Goal: Task Accomplishment & Management: Use online tool/utility

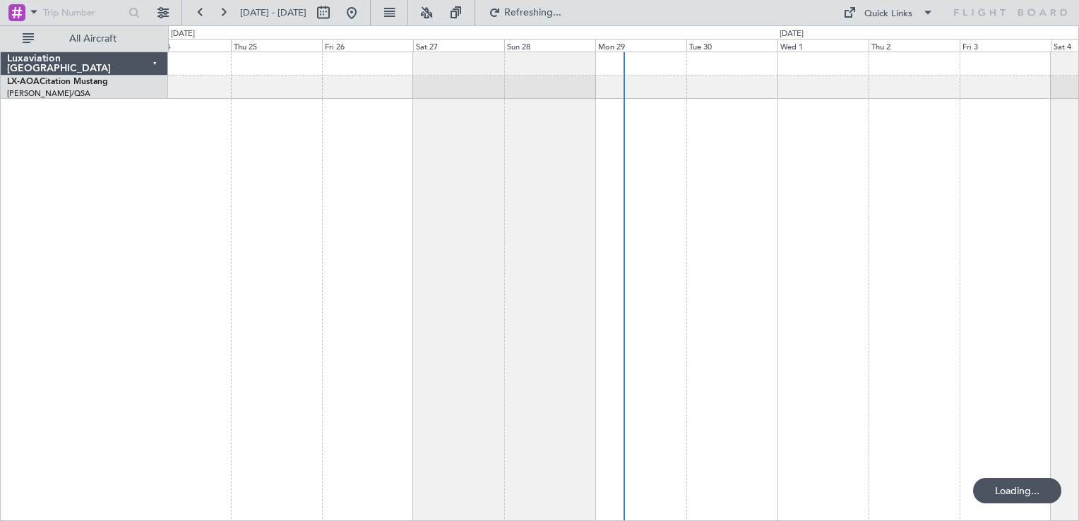
click at [629, 287] on div at bounding box center [623, 286] width 911 height 469
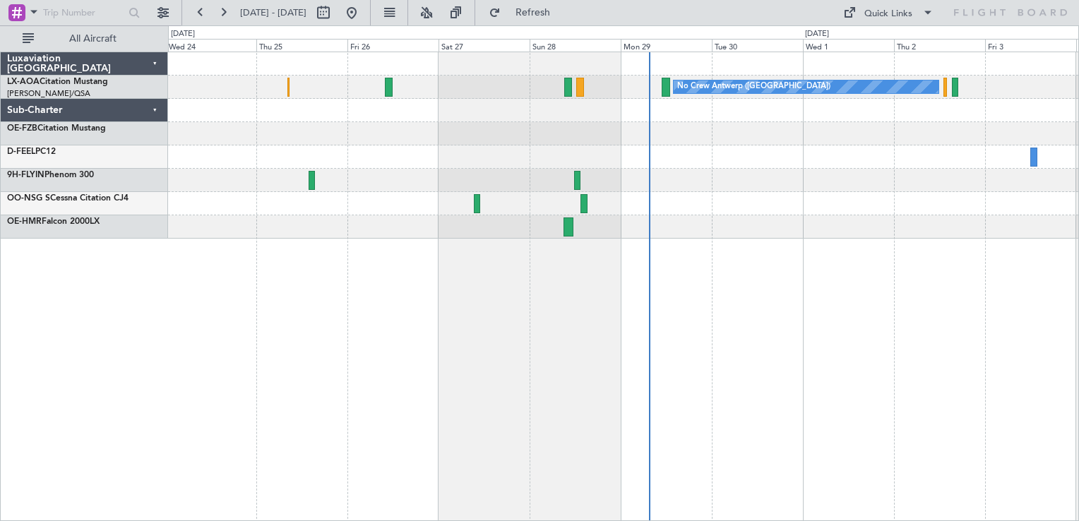
click at [661, 172] on div at bounding box center [623, 180] width 910 height 23
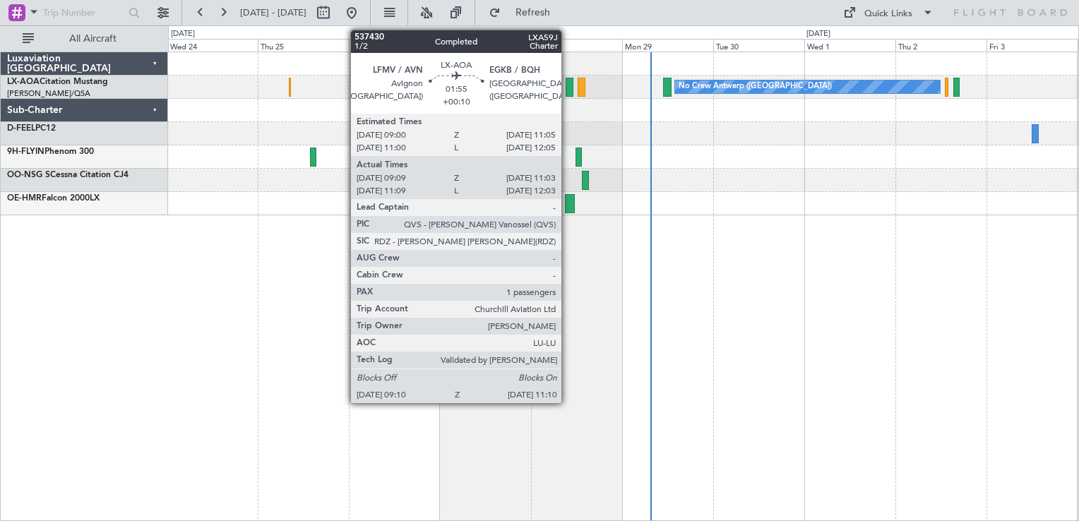
click at [568, 88] on div at bounding box center [569, 87] width 8 height 19
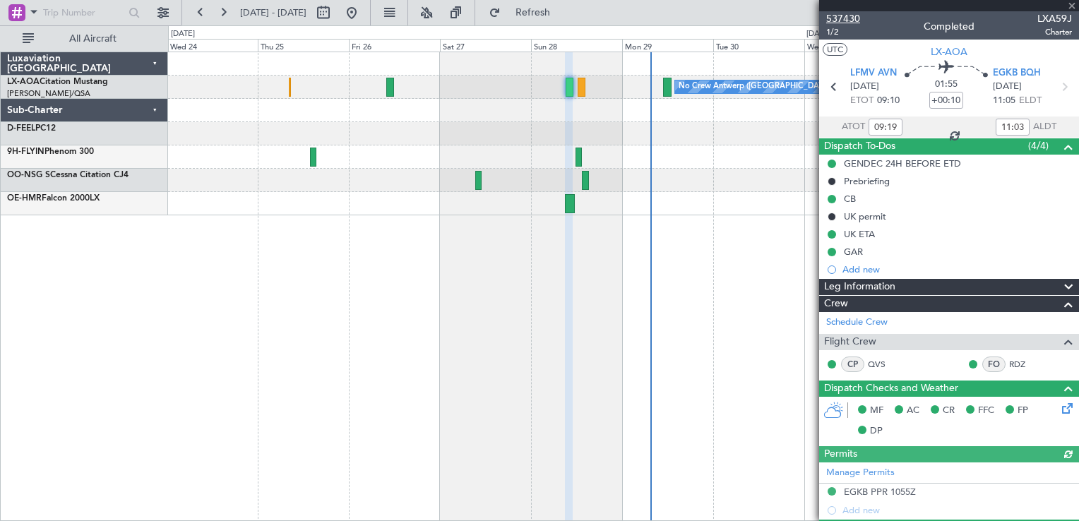
click at [844, 18] on span "537430" at bounding box center [843, 18] width 34 height 15
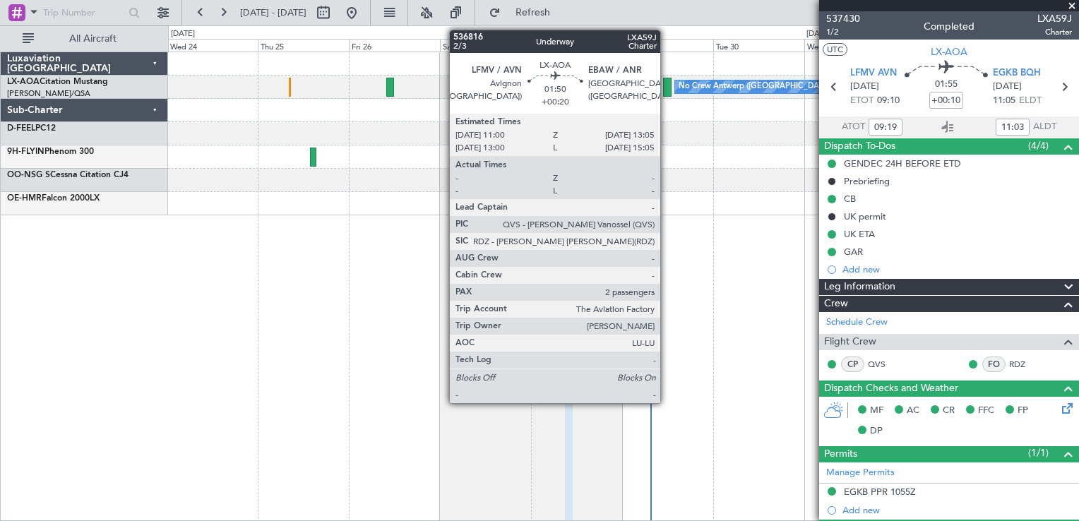
click at [666, 86] on div at bounding box center [667, 87] width 8 height 19
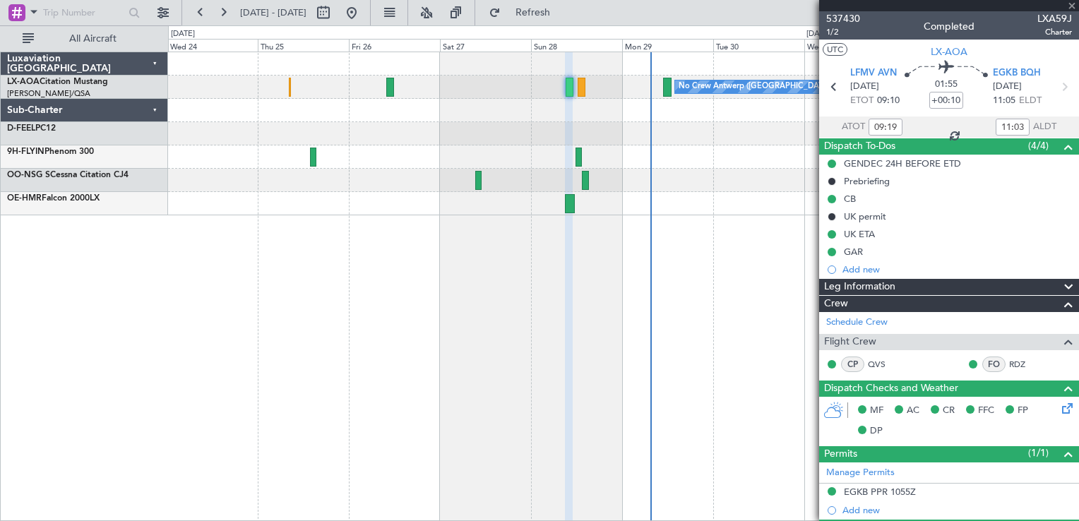
type input "+00:20"
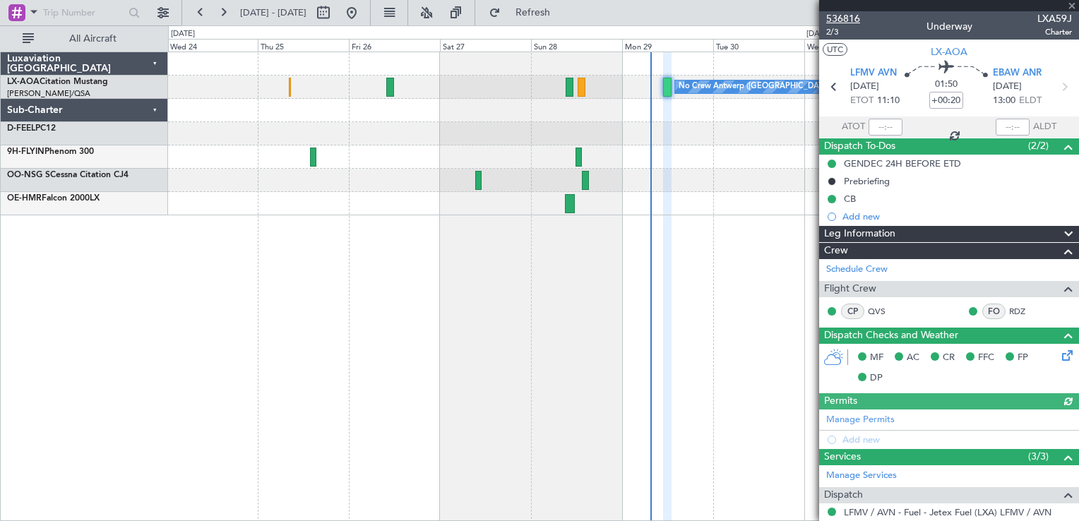
click at [851, 17] on span "536816" at bounding box center [843, 18] width 34 height 15
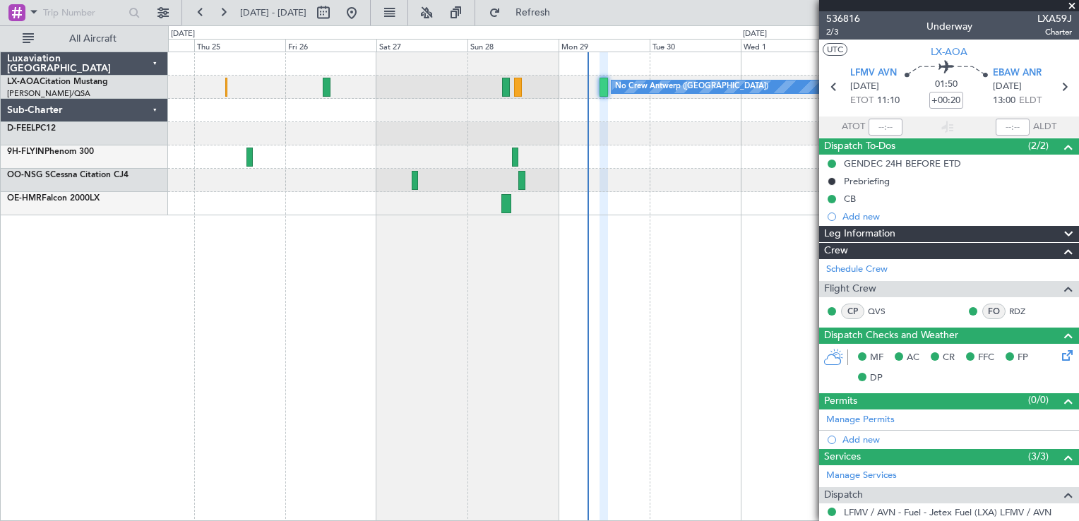
click at [568, 124] on div at bounding box center [623, 133] width 910 height 23
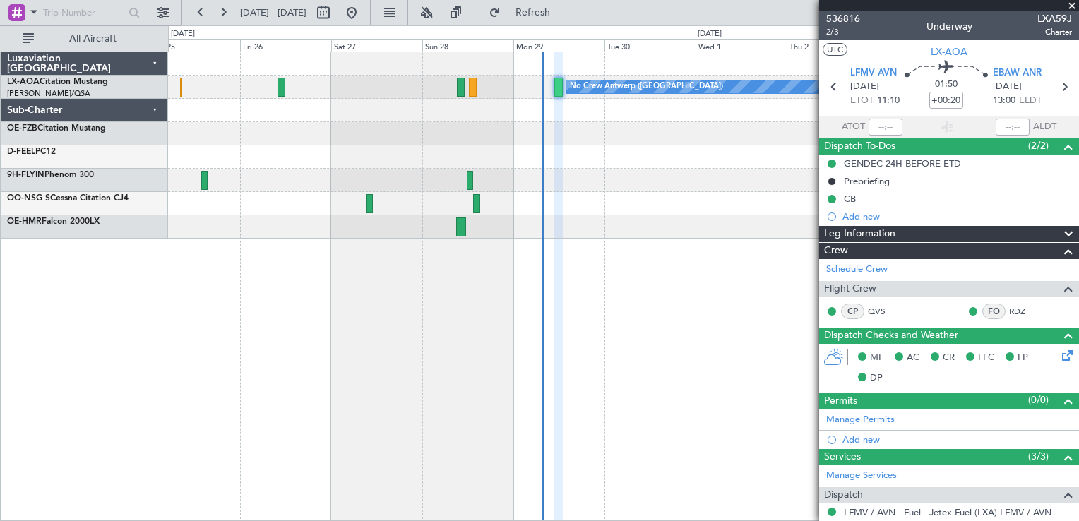
click at [441, 120] on div "No Crew Antwerp ([GEOGRAPHIC_DATA])" at bounding box center [623, 145] width 910 height 186
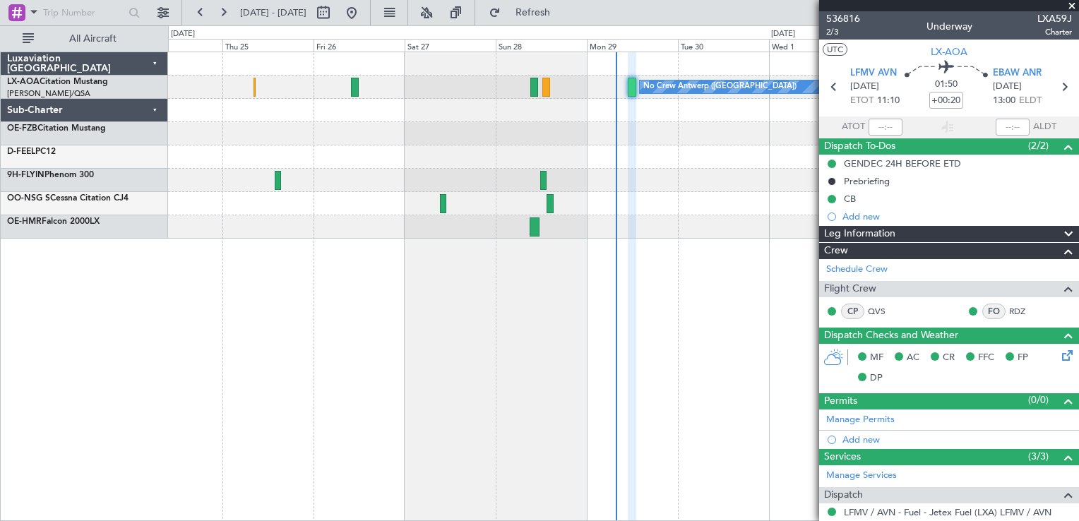
click at [409, 366] on div "No Crew Antwerp ([GEOGRAPHIC_DATA]) No [GEOGRAPHIC_DATA] ([GEOGRAPHIC_DATA])" at bounding box center [623, 286] width 911 height 469
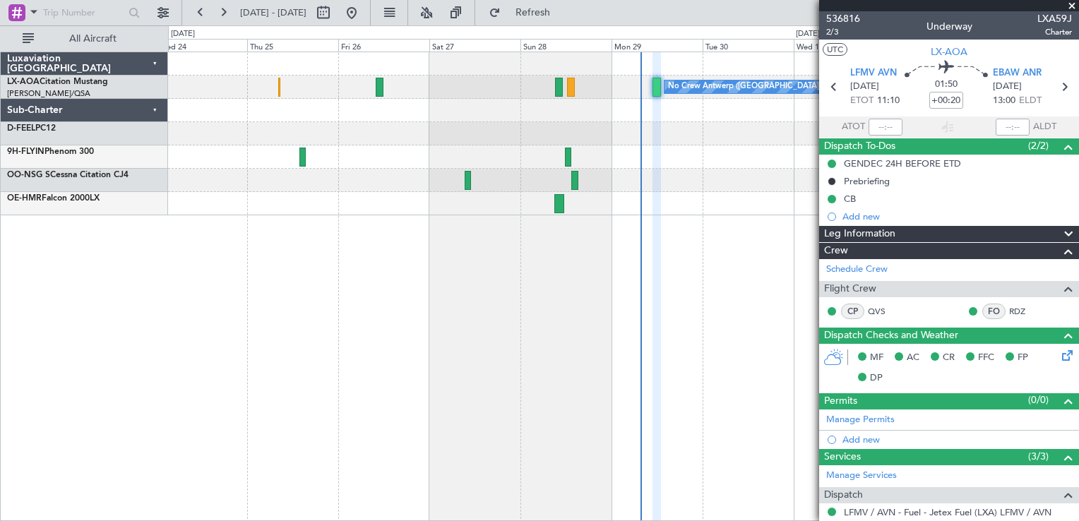
click at [1070, 4] on span at bounding box center [1072, 6] width 14 height 13
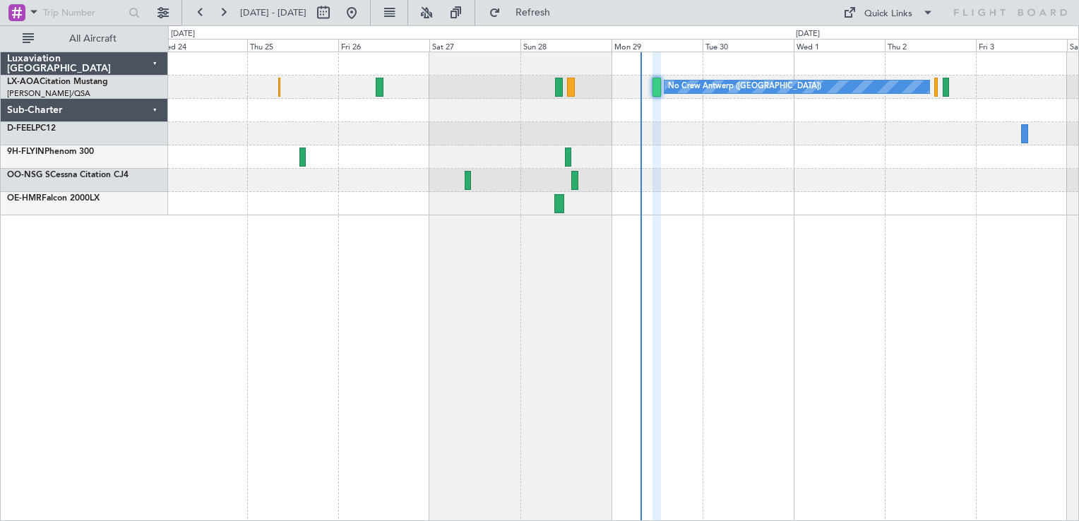
type input "0"
